Goal: Find specific page/section: Find specific page/section

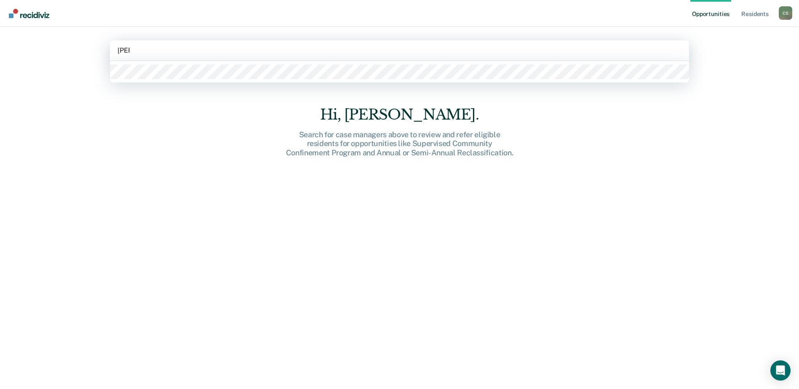
type input "lisen"
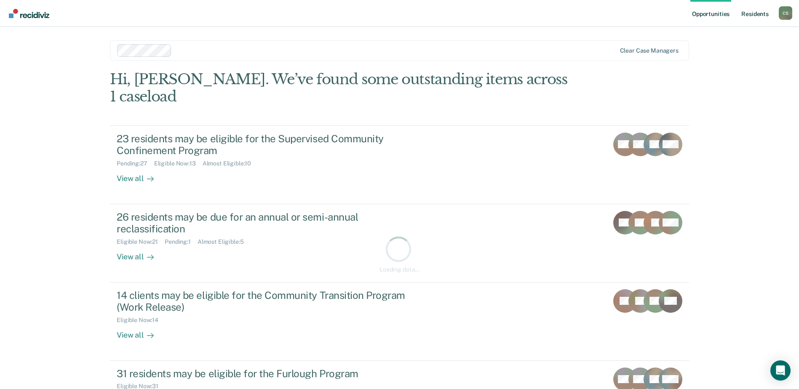
click at [750, 13] on link "Resident s" at bounding box center [755, 13] width 31 height 27
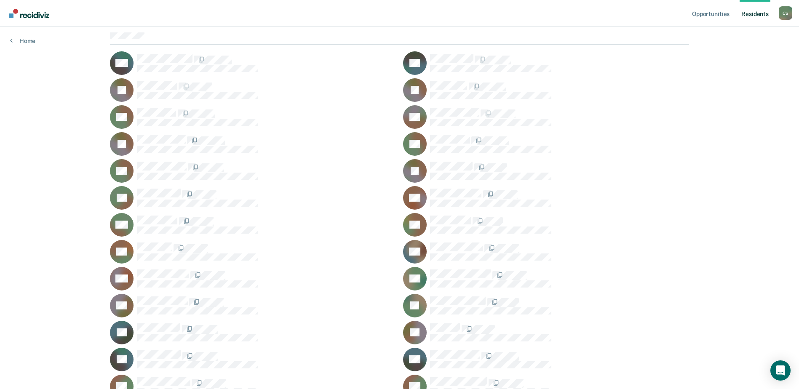
scroll to position [42, 0]
